Goal: Transaction & Acquisition: Purchase product/service

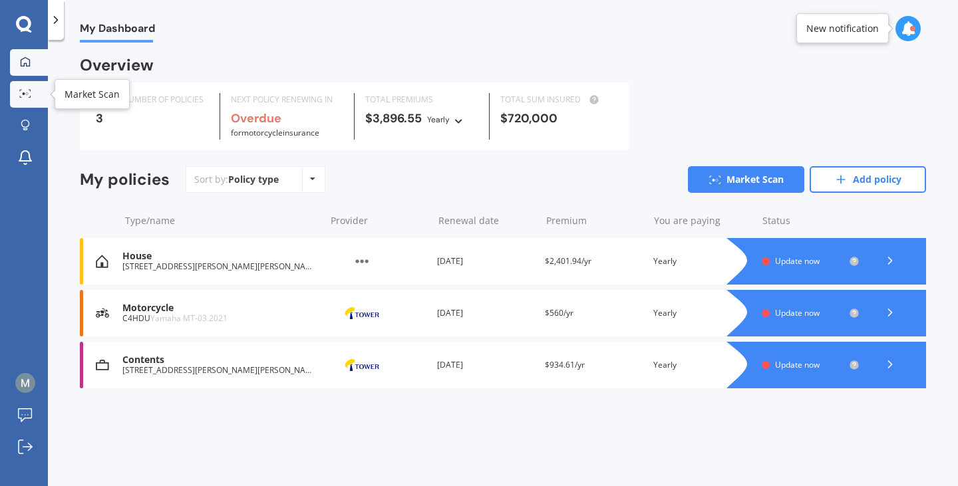
click at [31, 95] on div at bounding box center [25, 94] width 20 height 10
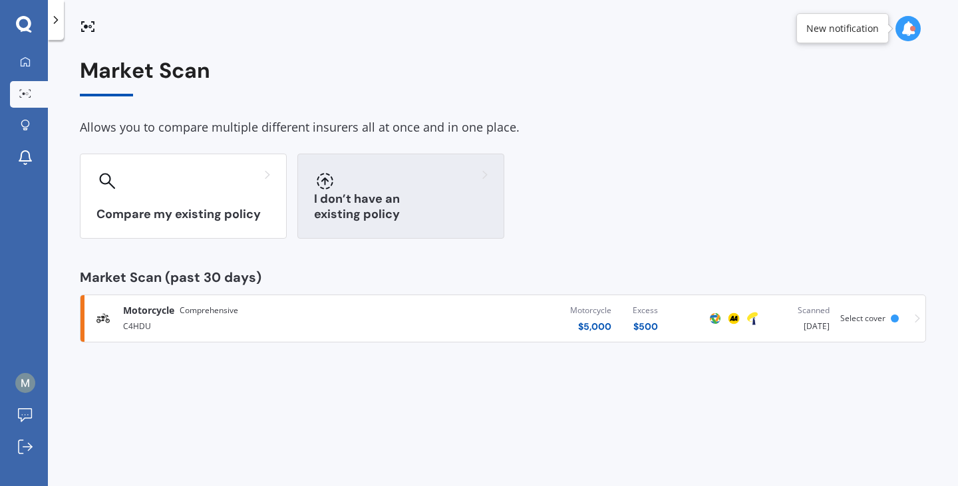
click at [353, 198] on div "I don’t have an existing policy" at bounding box center [400, 196] width 207 height 85
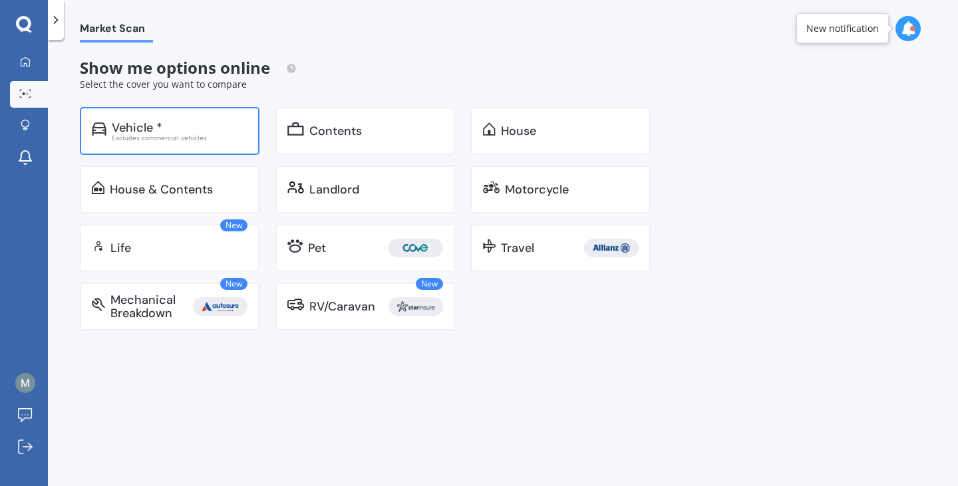
click at [168, 145] on div "Vehicle * Excludes commercial vehicles" at bounding box center [170, 131] width 180 height 48
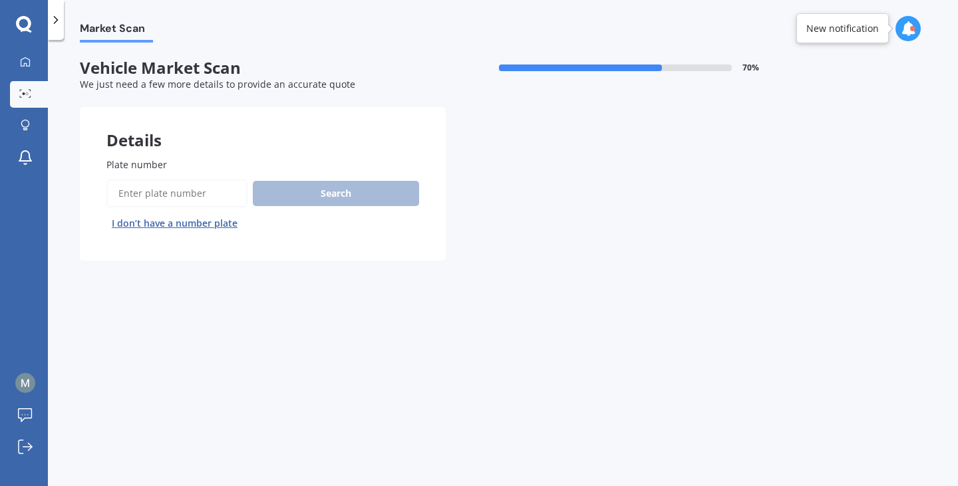
click at [172, 193] on input "Plate number" at bounding box center [176, 194] width 141 height 28
type input "qem858"
click at [305, 203] on button "Search" at bounding box center [336, 193] width 166 height 25
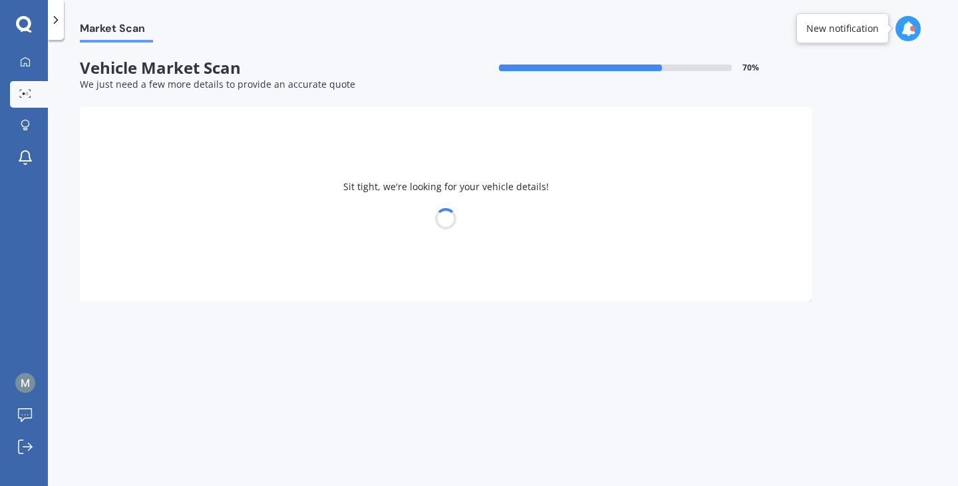
select select "FORD"
select select "RANGER"
select select "23"
select select "10"
select select "1990"
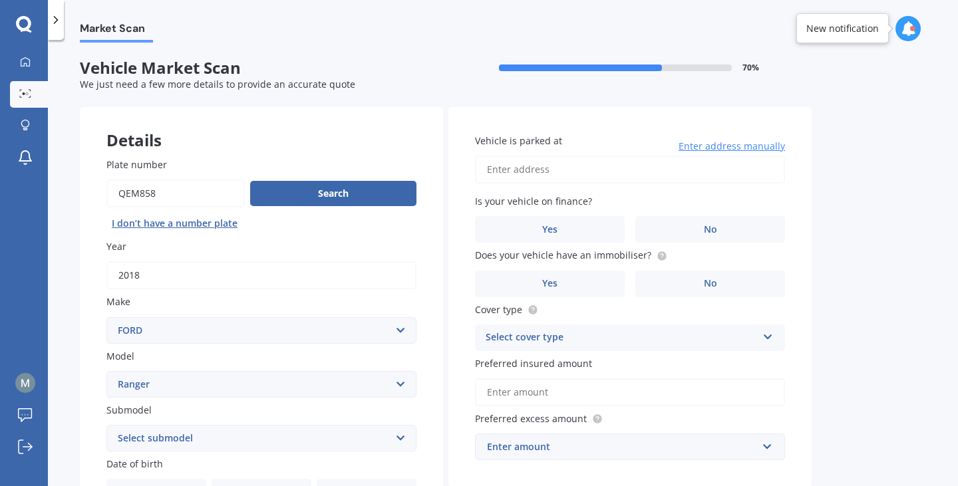
click at [868, 184] on div "Market Scan Vehicle Market Scan 70 % We just need a few more details to provide…" at bounding box center [503, 266] width 910 height 446
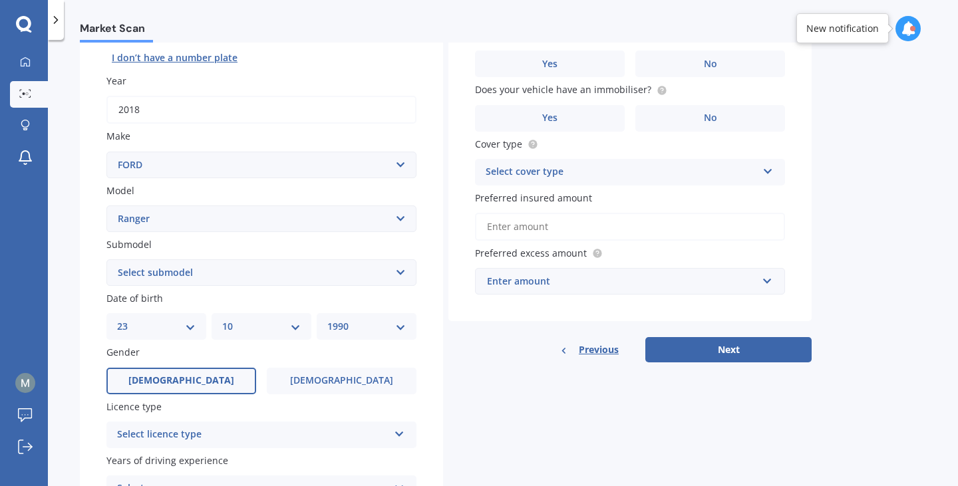
scroll to position [167, 0]
click at [164, 328] on select "DD 01 02 03 04 05 06 07 08 09 10 11 12 13 14 15 16 17 18 19 20 21 22 23 24 25 2…" at bounding box center [156, 325] width 79 height 15
select select "26"
click at [117, 318] on select "DD 01 02 03 04 05 06 07 08 09 10 11 12 13 14 15 16 17 18 19 20 21 22 23 24 25 2…" at bounding box center [156, 325] width 79 height 15
click at [249, 323] on select "MM 01 02 03 04 05 06 07 08 09 10 11 12" at bounding box center [261, 325] width 79 height 15
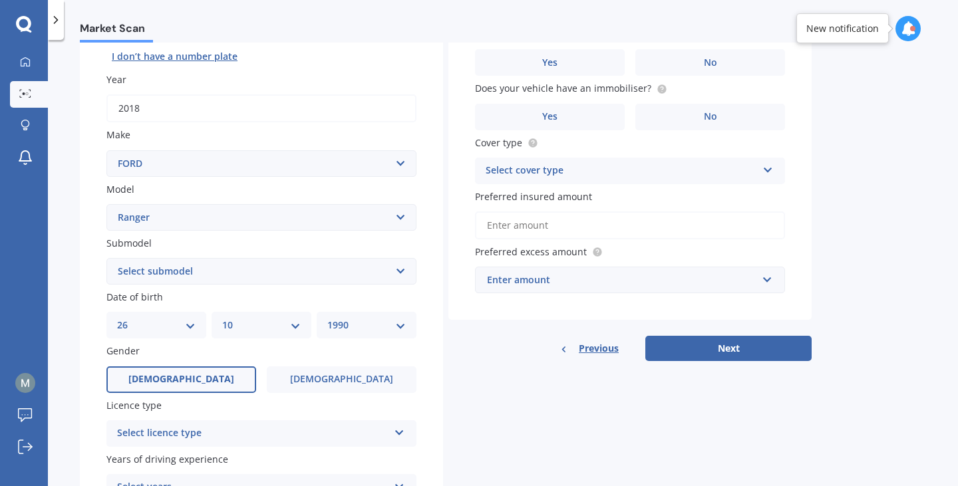
select select "07"
click at [222, 318] on select "MM 01 02 03 04 05 06 07 08 09 10 11 12" at bounding box center [261, 325] width 79 height 15
click at [349, 316] on div "YYYY 2025 2024 2023 2022 2021 2020 2019 2018 2017 2016 2015 2014 2013 2012 2011…" at bounding box center [367, 325] width 100 height 27
click at [356, 325] on select "YYYY 2025 2024 2023 2022 2021 2020 2019 2018 2017 2016 2015 2014 2013 2012 2011…" at bounding box center [366, 325] width 79 height 15
select select "1949"
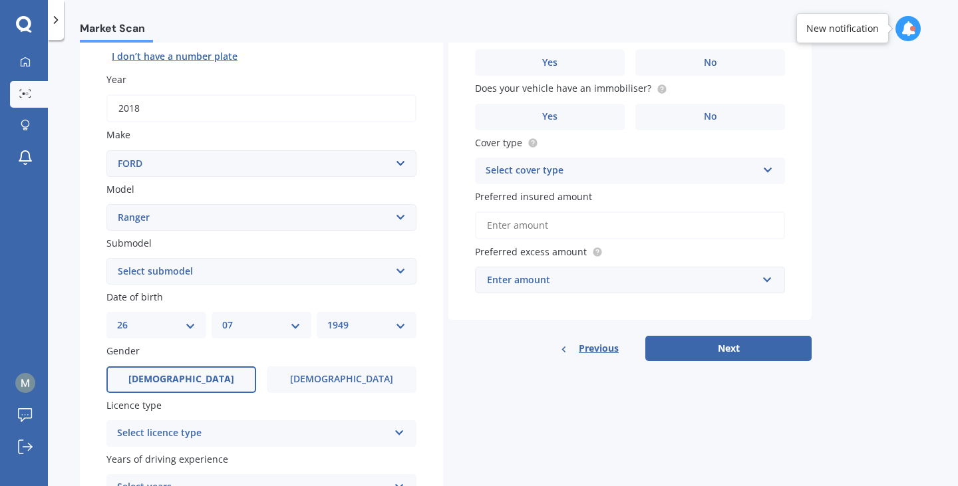
click at [327, 318] on select "YYYY 2025 2024 2023 2022 2021 2020 2019 2018 2017 2016 2015 2014 2013 2012 2011…" at bounding box center [366, 325] width 79 height 15
click at [285, 429] on div "Select licence type" at bounding box center [252, 434] width 271 height 16
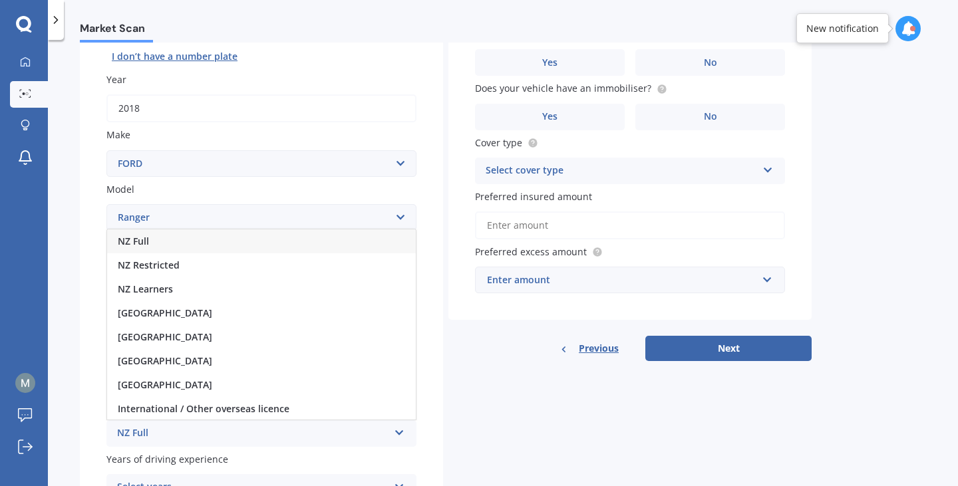
click at [174, 246] on div "NZ Full" at bounding box center [261, 242] width 309 height 24
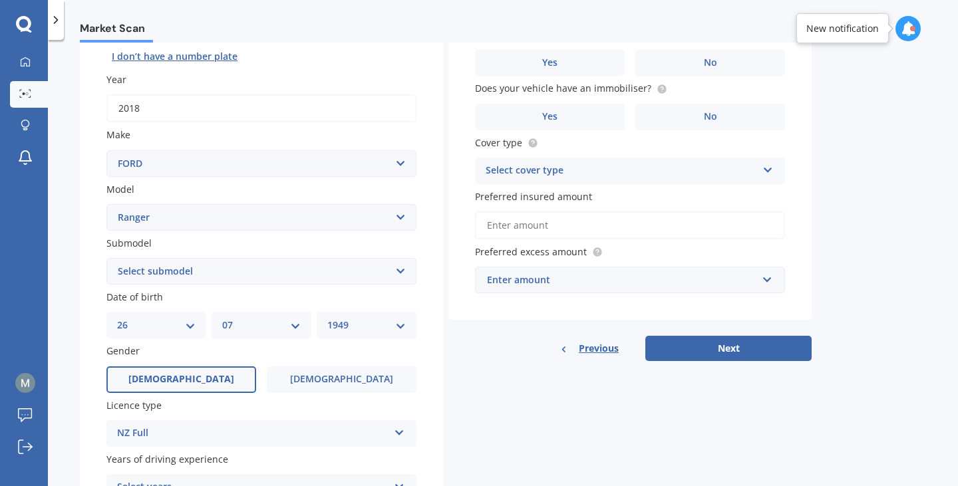
click at [174, 246] on label "Submodel" at bounding box center [258, 243] width 305 height 14
click at [174, 258] on select "Select submodel 4X2 3.2 Litre Turbo Diesel 4X2 XL 2.2 Litre Turbo Diesel 4X2 XL…" at bounding box center [261, 271] width 310 height 27
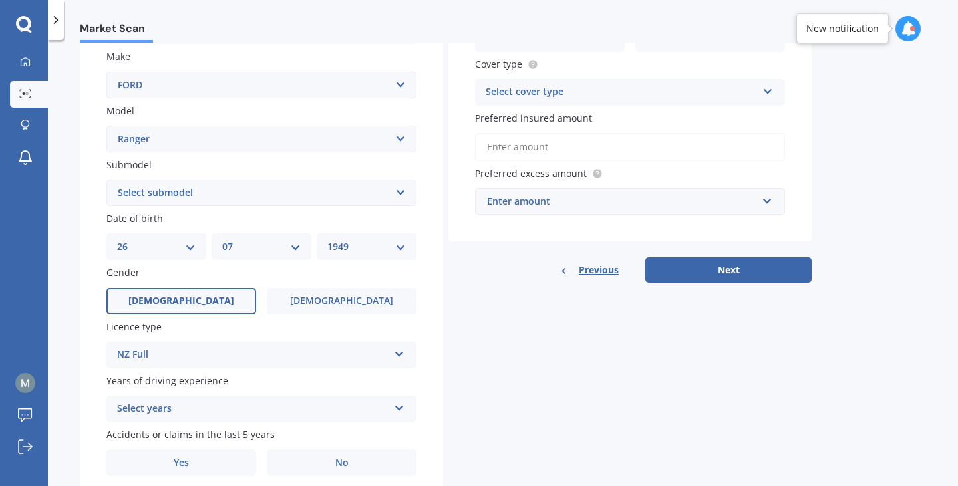
scroll to position [252, 0]
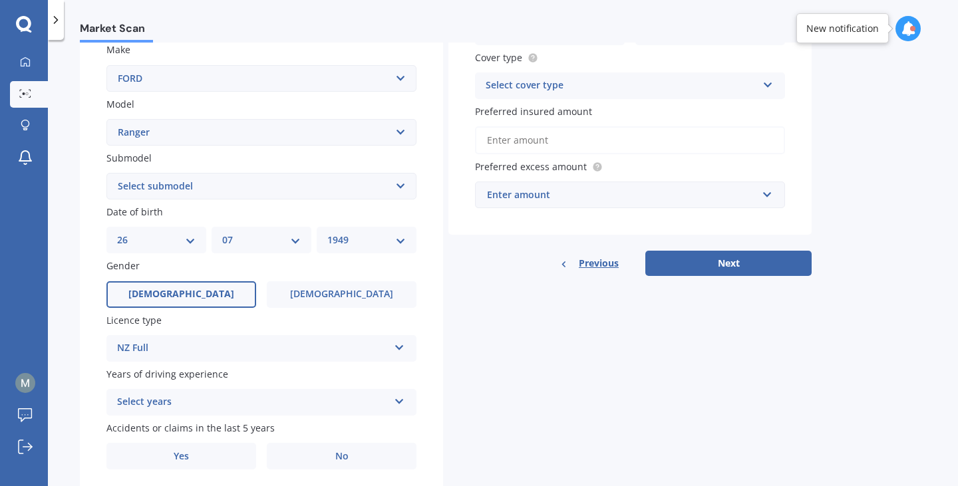
click at [327, 399] on div "Select years" at bounding box center [252, 403] width 271 height 16
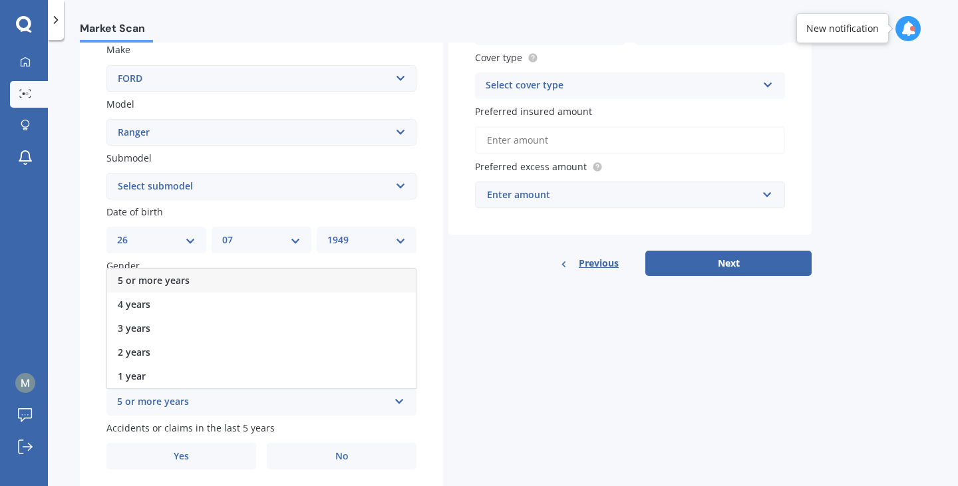
click at [243, 282] on div "5 or more years" at bounding box center [261, 281] width 309 height 24
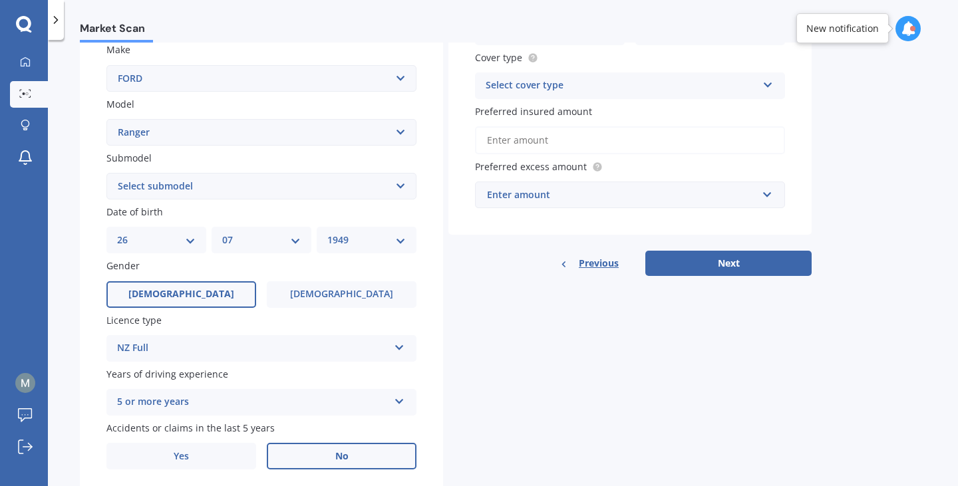
click at [334, 455] on label "No" at bounding box center [342, 456] width 150 height 27
click at [0, 0] on input "No" at bounding box center [0, 0] width 0 height 0
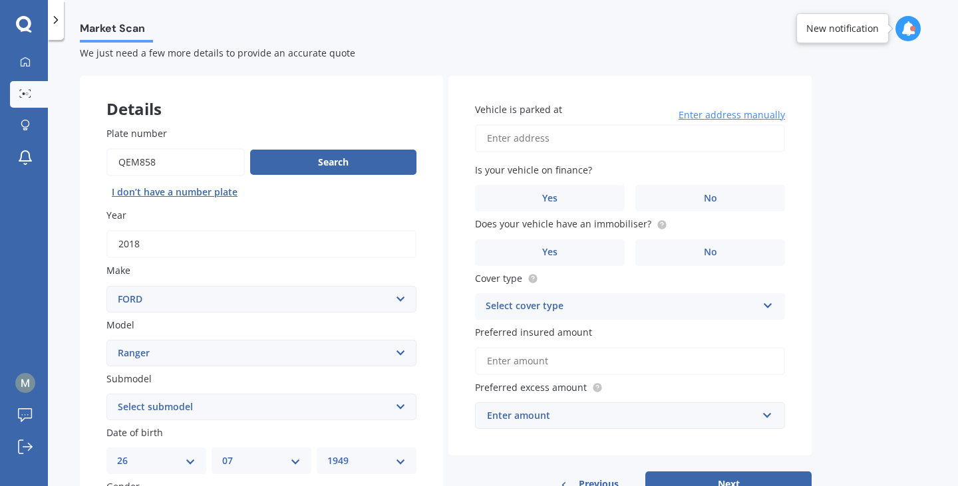
scroll to position [23, 0]
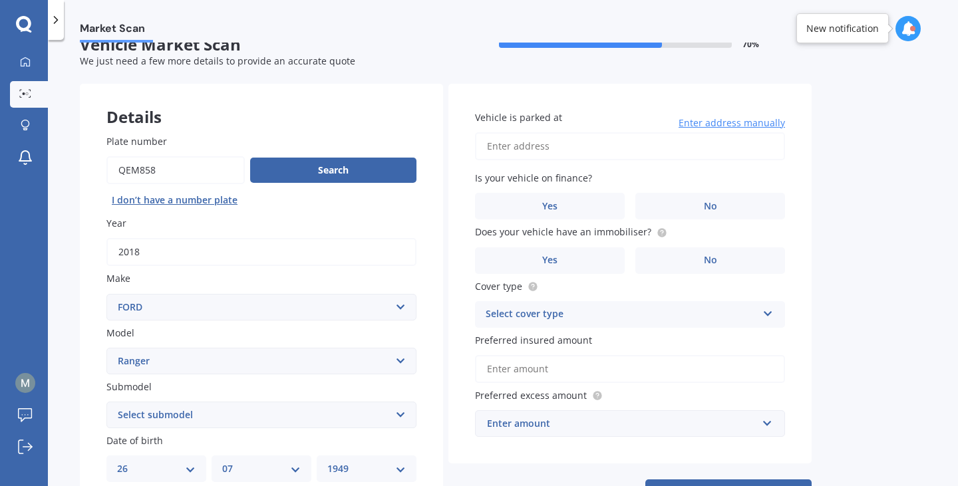
click at [559, 144] on input "Vehicle is parked at" at bounding box center [630, 146] width 310 height 28
type input "[STREET_ADDRESS][PERSON_NAME]"
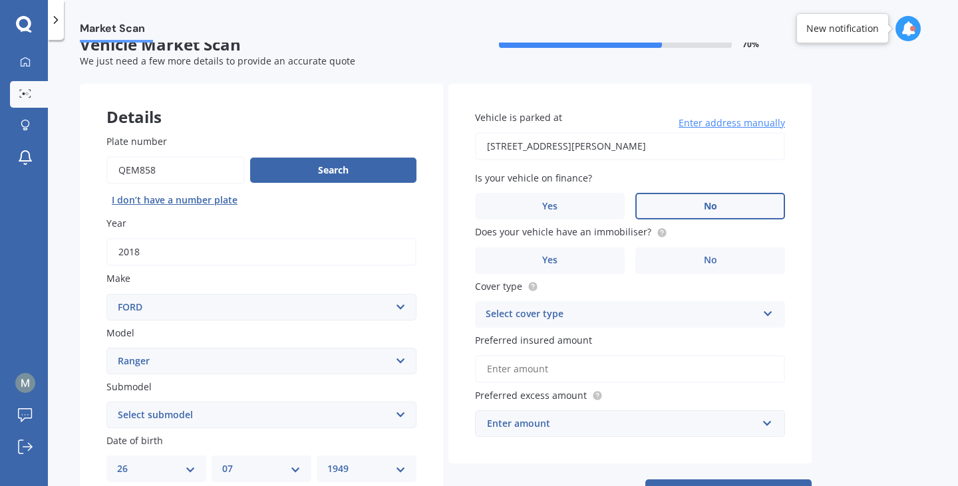
click at [688, 200] on label "No" at bounding box center [710, 206] width 150 height 27
click at [0, 0] on input "No" at bounding box center [0, 0] width 0 height 0
click at [704, 256] on span "No" at bounding box center [710, 260] width 13 height 11
click at [0, 0] on input "No" at bounding box center [0, 0] width 0 height 0
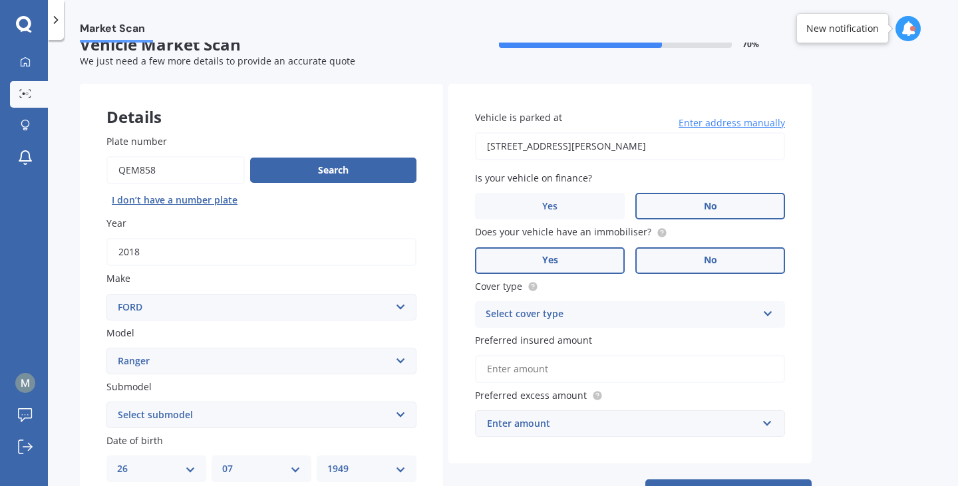
click at [576, 268] on label "Yes" at bounding box center [550, 260] width 150 height 27
click at [0, 0] on input "Yes" at bounding box center [0, 0] width 0 height 0
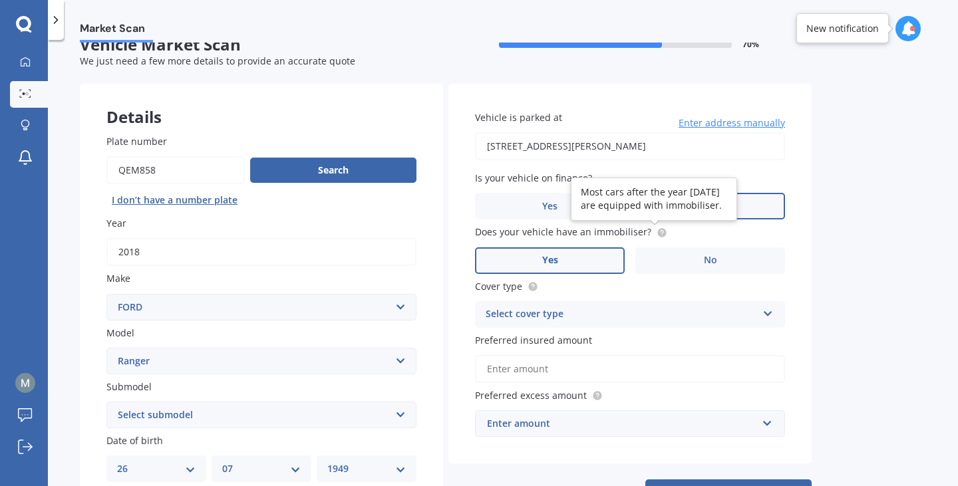
click at [657, 234] on circle at bounding box center [661, 232] width 9 height 9
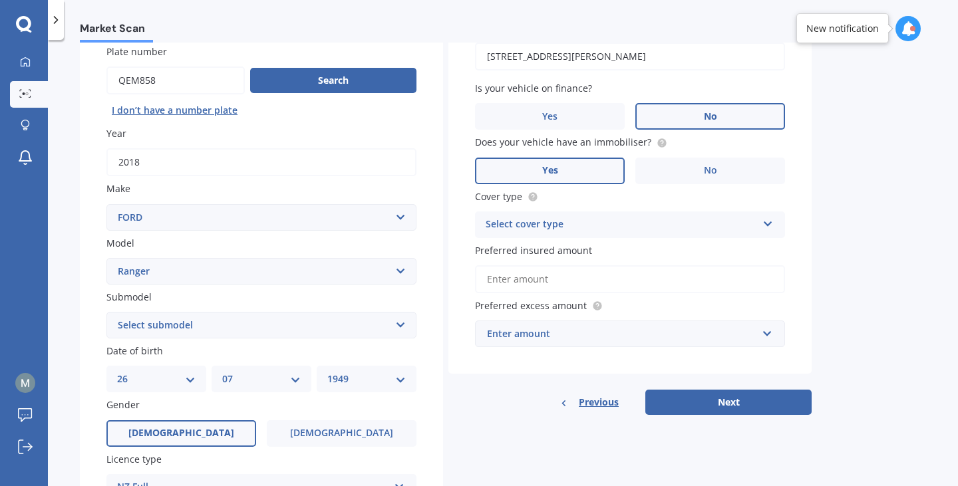
scroll to position [115, 0]
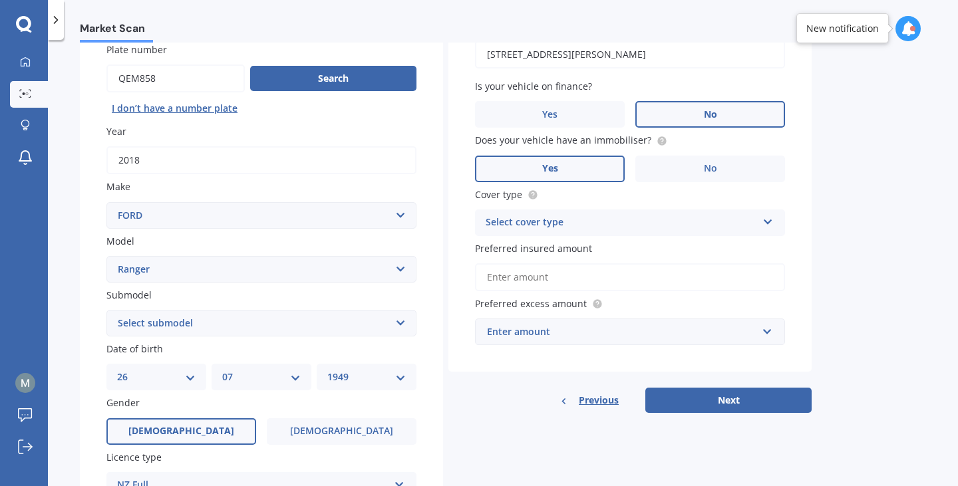
click at [719, 215] on div "Select cover type" at bounding box center [621, 223] width 271 height 16
click at [565, 251] on div "Comprehensive" at bounding box center [630, 249] width 309 height 24
click at [581, 277] on input "Preferred insured amount" at bounding box center [630, 277] width 310 height 28
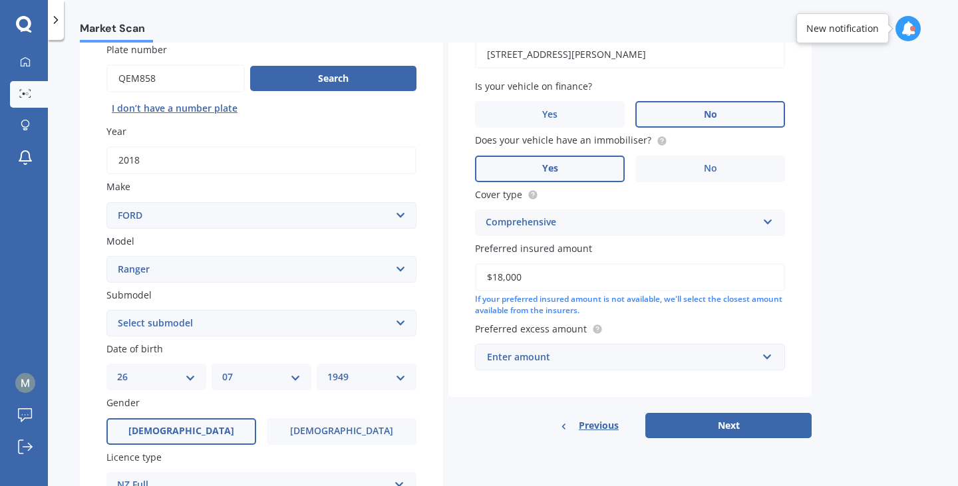
type input "$18,000"
click at [913, 266] on div "Market Scan Vehicle Market Scan 70 % We just need a few more details to provide…" at bounding box center [503, 266] width 910 height 446
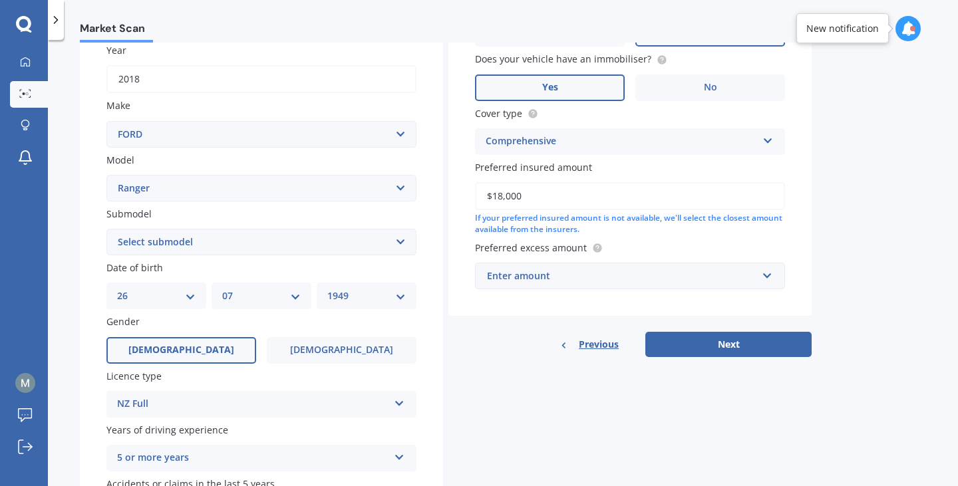
scroll to position [205, 0]
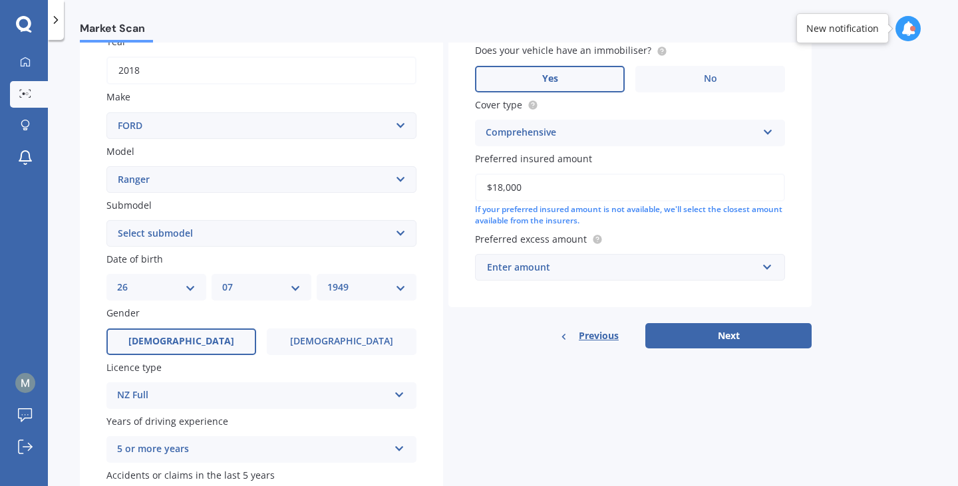
click at [675, 264] on div "Enter amount" at bounding box center [622, 267] width 270 height 15
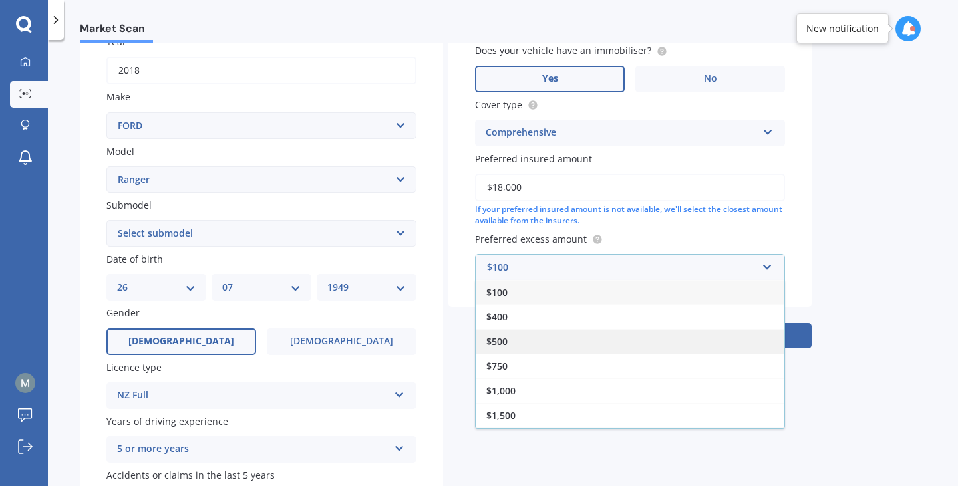
click at [546, 340] on div "$500" at bounding box center [630, 341] width 309 height 25
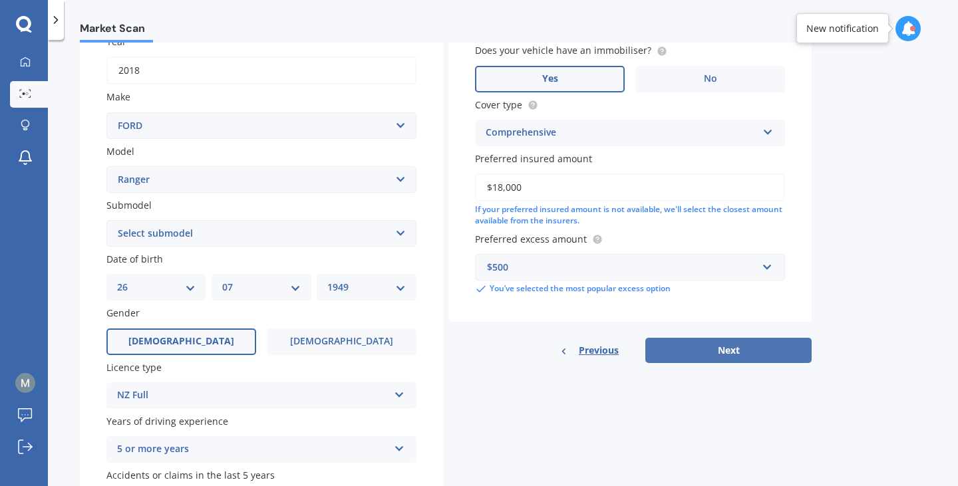
click at [724, 347] on button "Next" at bounding box center [728, 350] width 166 height 25
click at [333, 236] on select "Select submodel 4X2 3.2 Litre Turbo Diesel 4X2 XL 2.2 Litre Turbo Diesel 4X2 XL…" at bounding box center [261, 233] width 310 height 27
select select "4X2 XL 2.2 LITRE TURBO DIESEL"
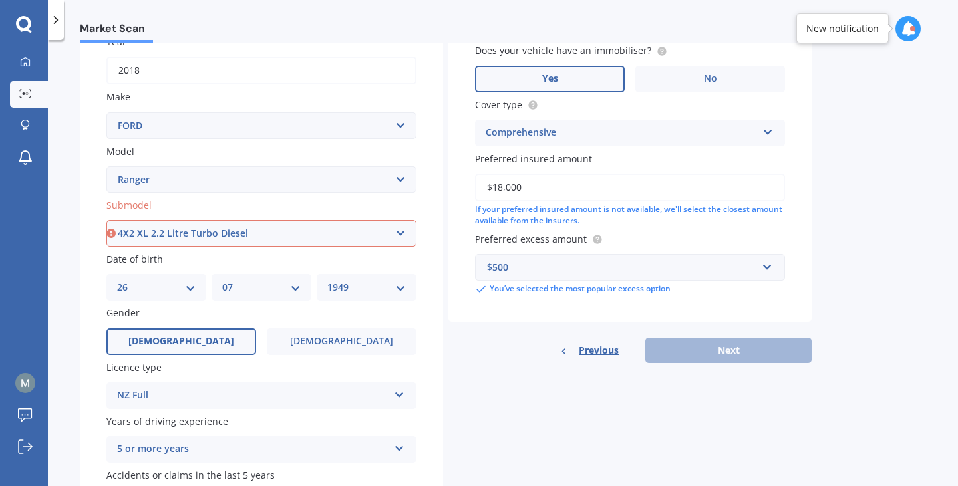
click at [106, 220] on select "Select submodel 4X2 3.2 Litre Turbo Diesel 4X2 XL 2.2 Litre Turbo Diesel 4X2 XL…" at bounding box center [261, 233] width 310 height 27
click at [716, 357] on button "Next" at bounding box center [728, 350] width 166 height 25
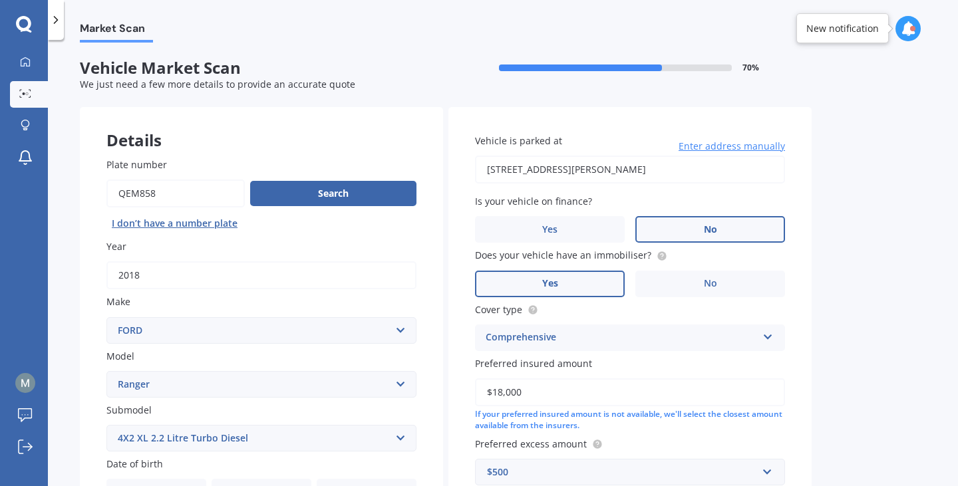
select select "26"
select select "07"
select select "1949"
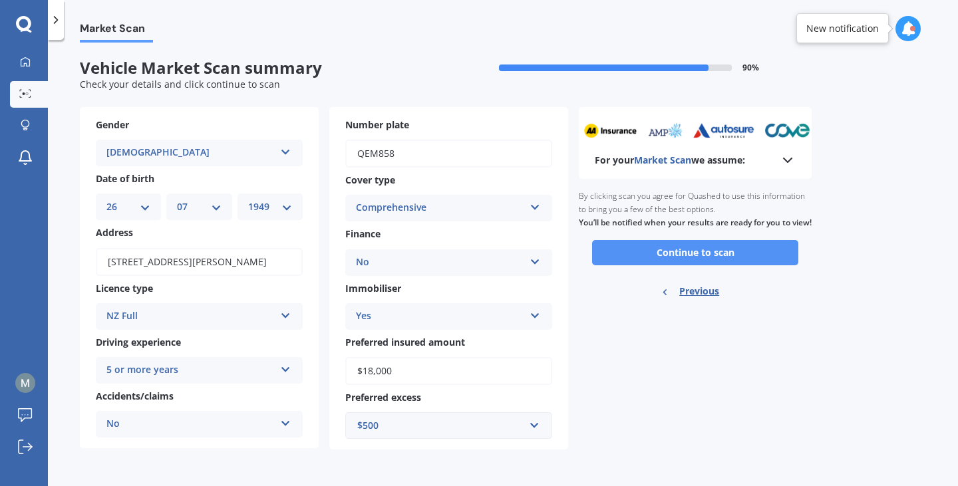
click at [703, 265] on button "Continue to scan" at bounding box center [695, 252] width 206 height 25
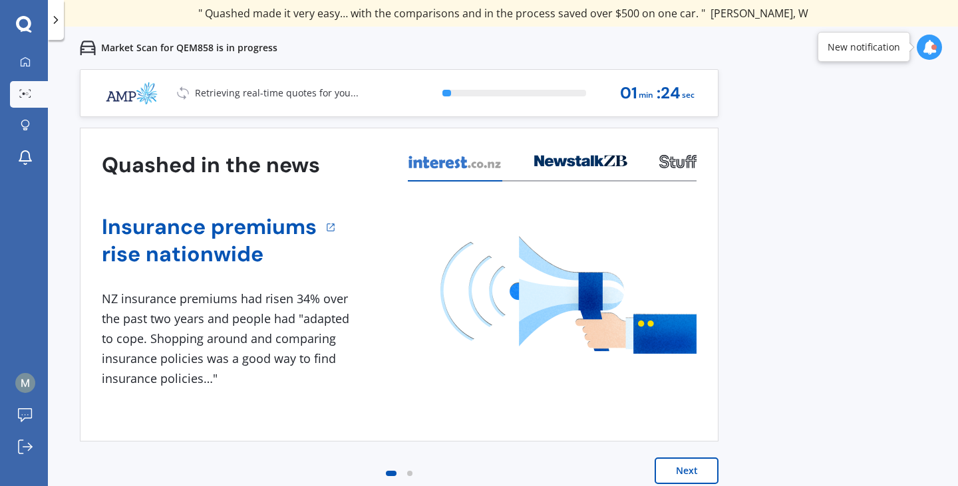
click at [702, 472] on button "Next" at bounding box center [687, 471] width 64 height 27
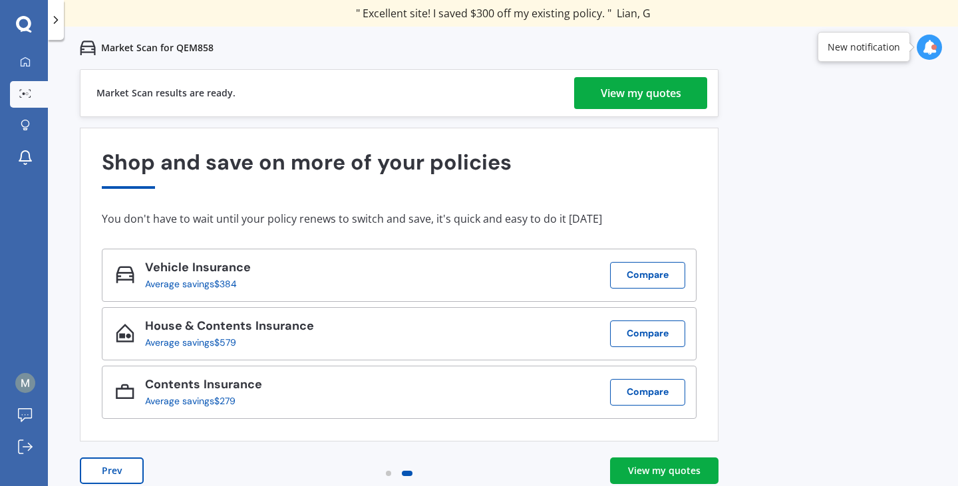
click at [859, 259] on div "Previous 80,000+ [DEMOGRAPHIC_DATA] consumers have signed up to shop and save t…" at bounding box center [503, 312] width 910 height 486
click at [629, 91] on div "View my quotes" at bounding box center [641, 93] width 80 height 32
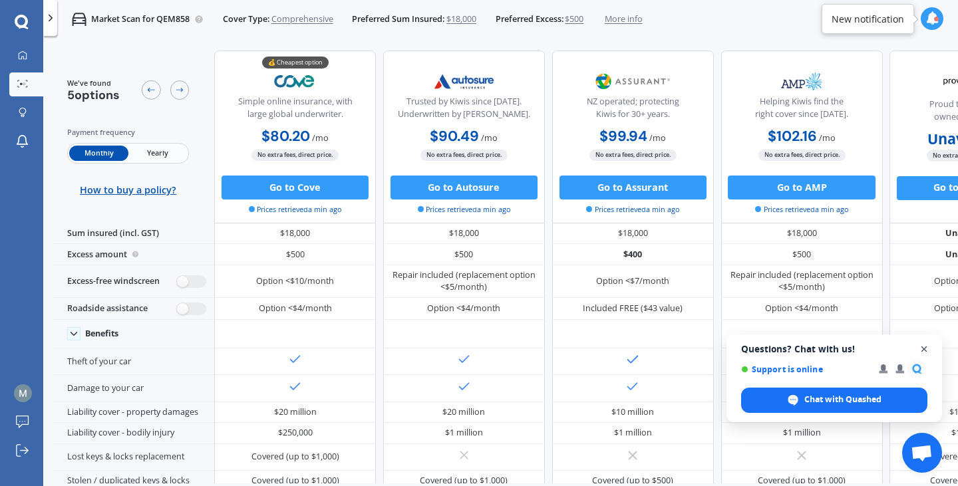
click at [925, 349] on span "Close chat" at bounding box center [924, 349] width 17 height 17
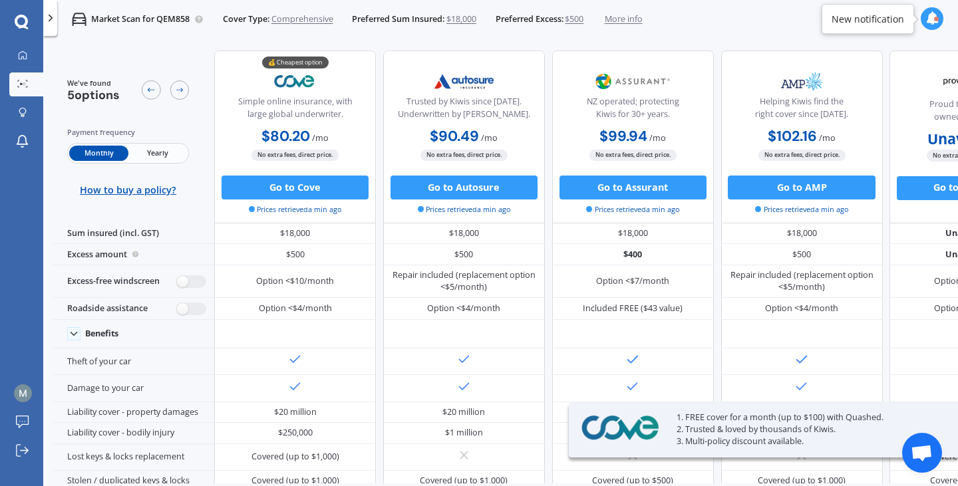
click at [150, 152] on span "Yearly" at bounding box center [157, 153] width 59 height 15
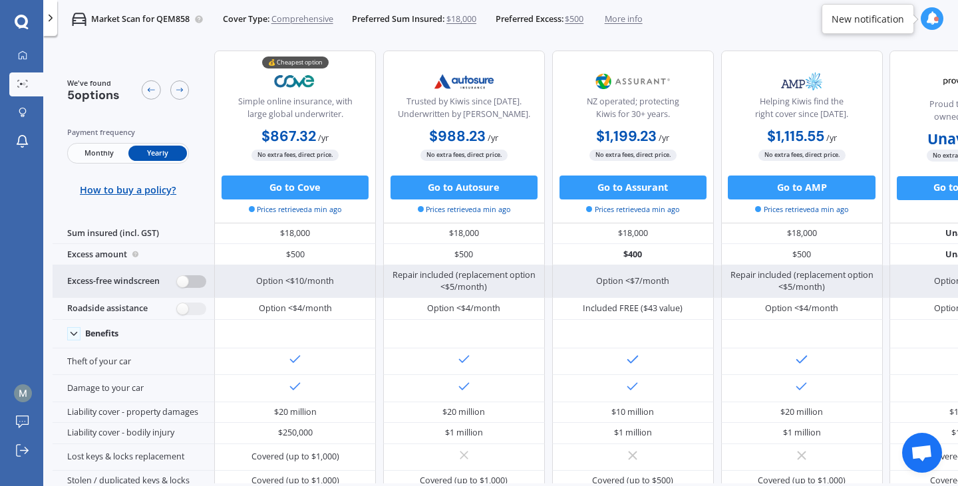
click at [179, 284] on label at bounding box center [191, 281] width 29 height 13
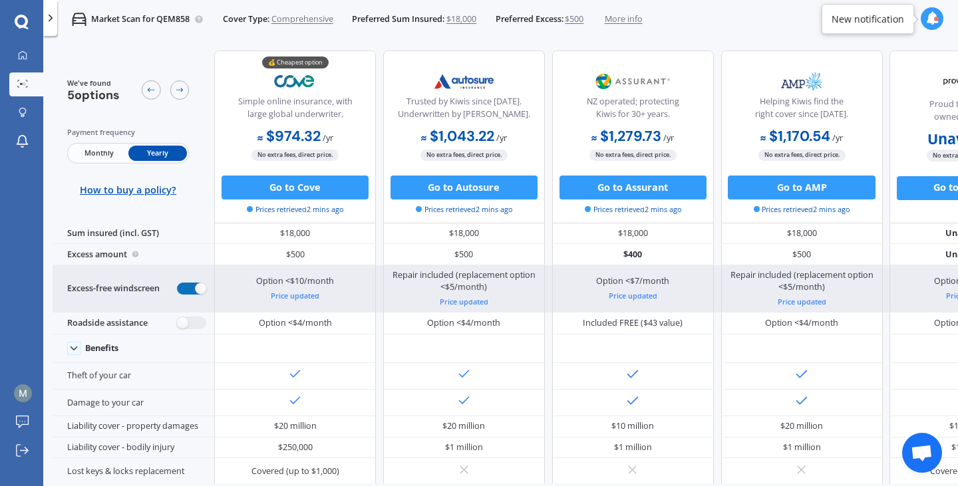
click at [200, 288] on label at bounding box center [191, 289] width 29 height 13
radio input "false"
